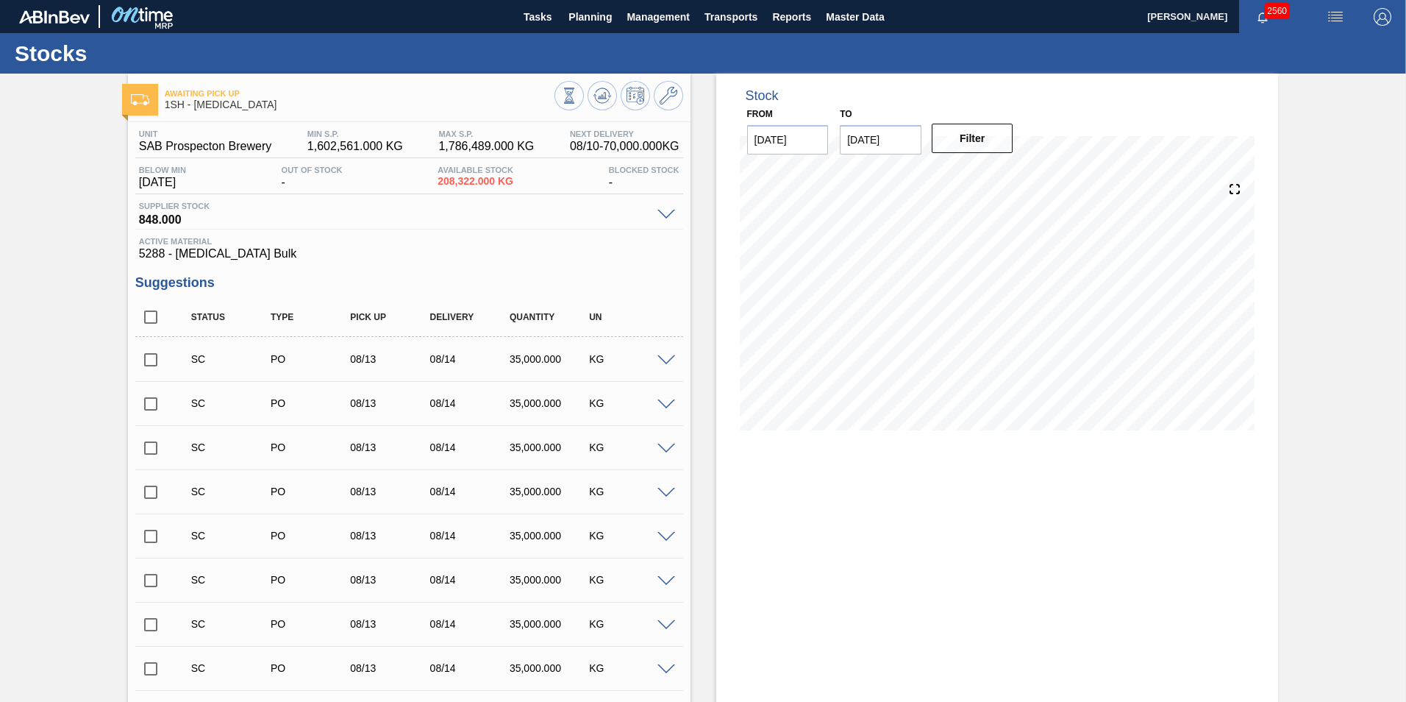
scroll to position [1397, 0]
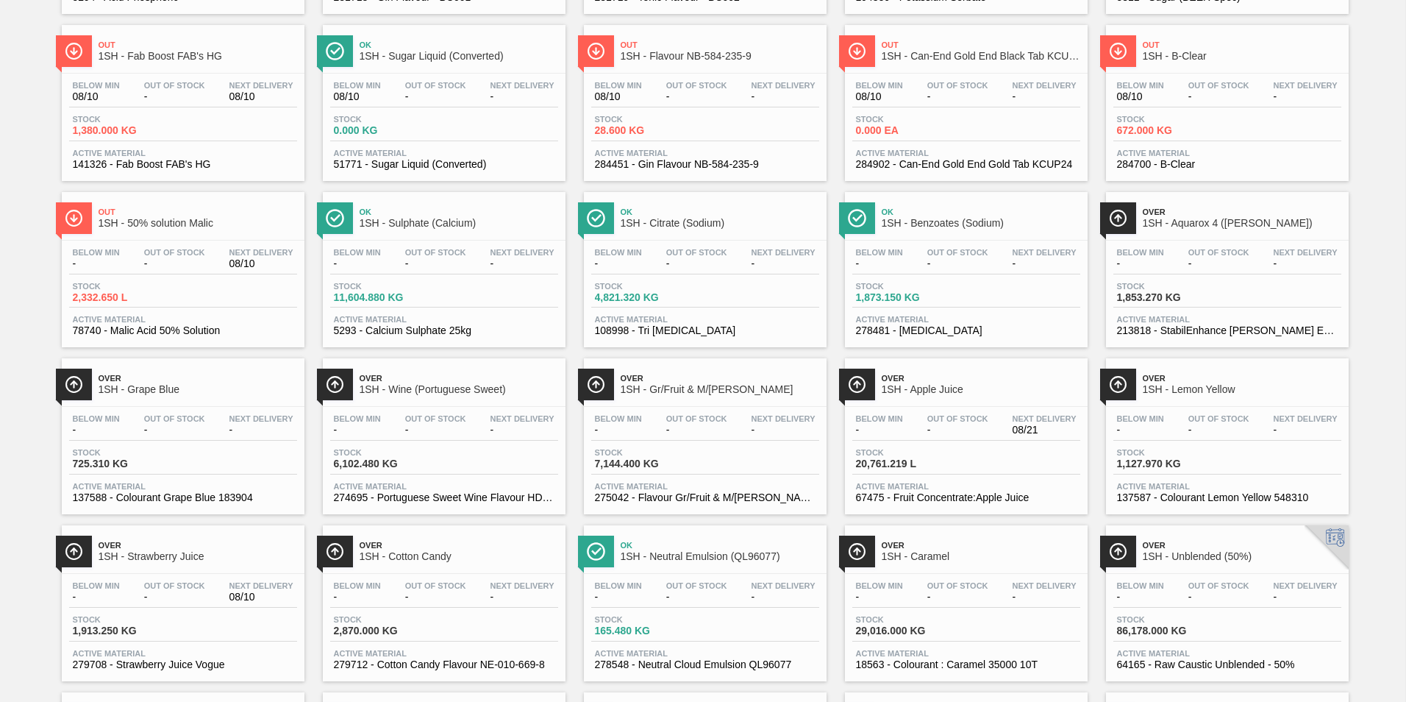
scroll to position [809, 0]
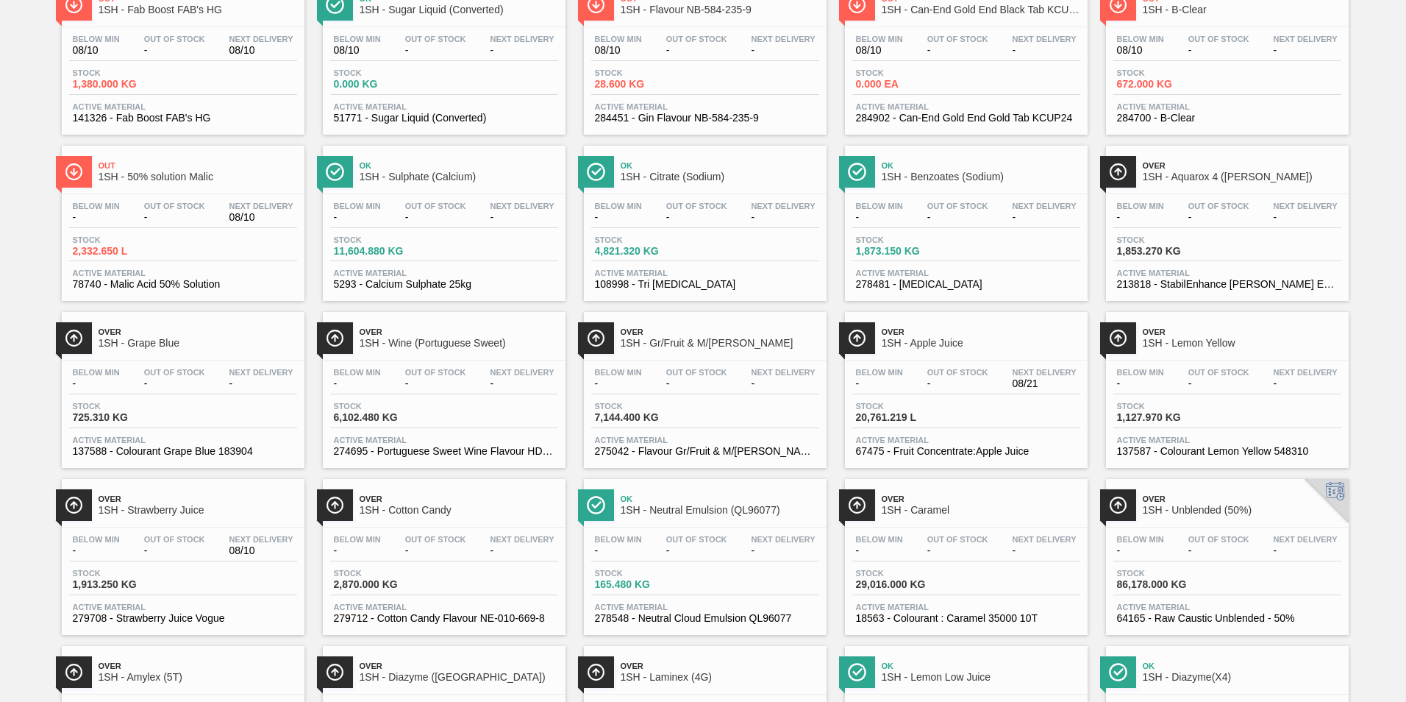
click at [894, 509] on span "1SH - Caramel" at bounding box center [981, 509] width 199 height 11
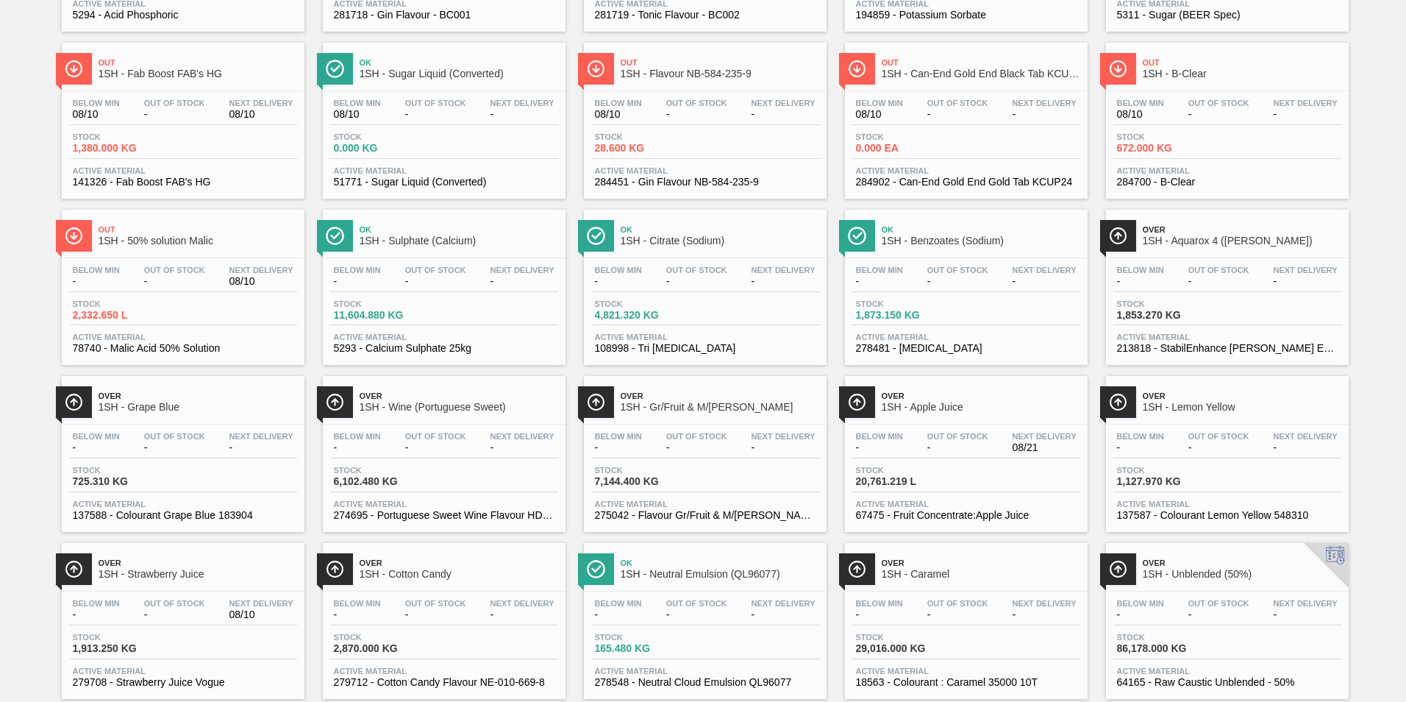
scroll to position [818, 0]
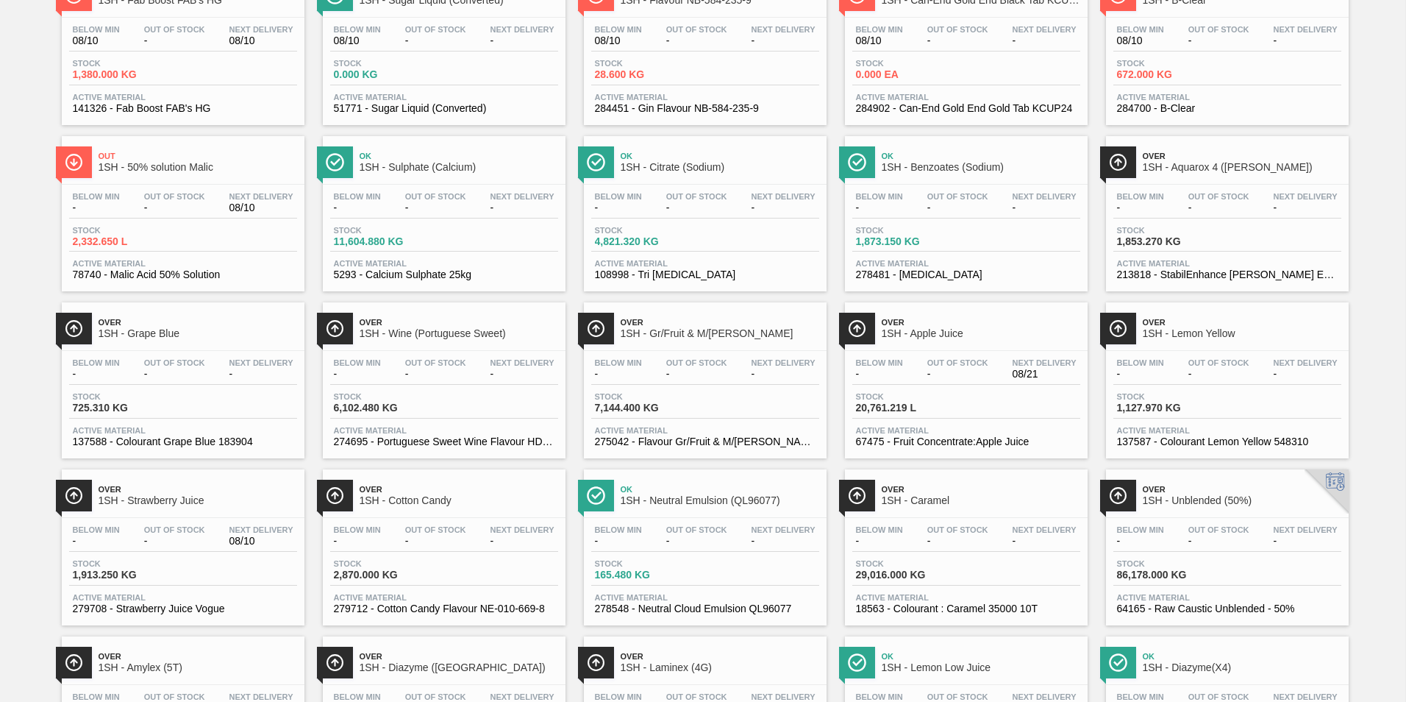
click at [919, 498] on span "1SH - Caramel" at bounding box center [981, 500] width 199 height 11
